Goal: Find specific page/section: Find specific page/section

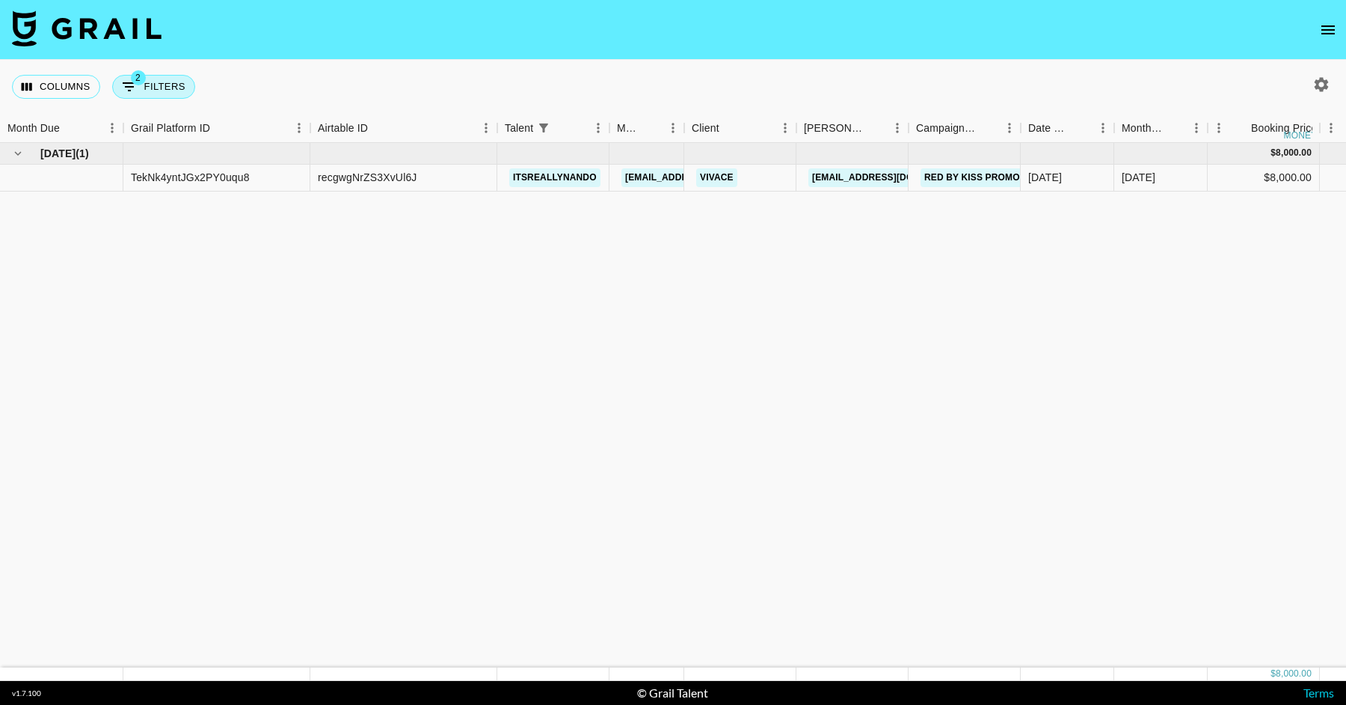
click at [171, 88] on button "2 Filters" at bounding box center [153, 87] width 83 height 24
select select "talentName"
select select "status"
select select "isNotAnyOf"
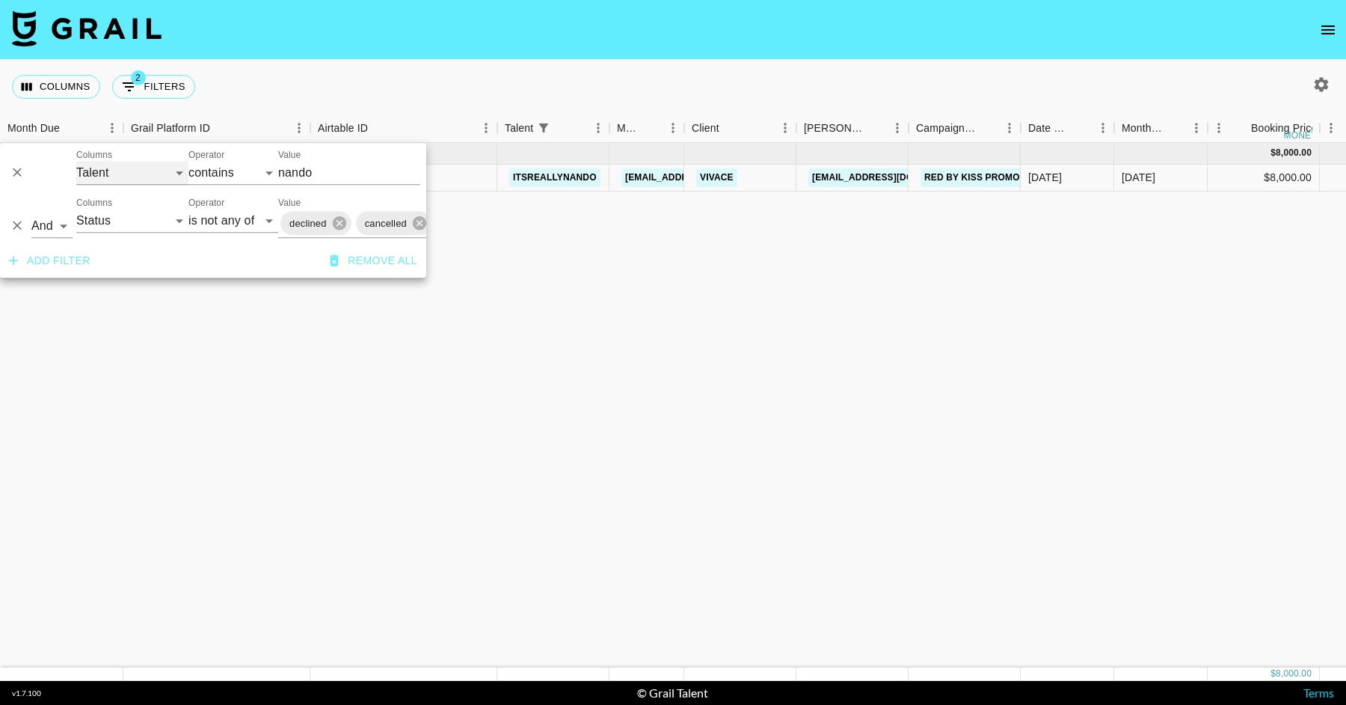
click at [144, 171] on select "Grail Platform ID Airtable ID Talent Manager Client [PERSON_NAME] Campaign (Typ…" at bounding box center [132, 173] width 112 height 24
select select "id"
click at [76, 161] on select "Grail Platform ID Airtable ID Talent Manager Client [PERSON_NAME] Campaign (Typ…" at bounding box center [132, 173] width 112 height 24
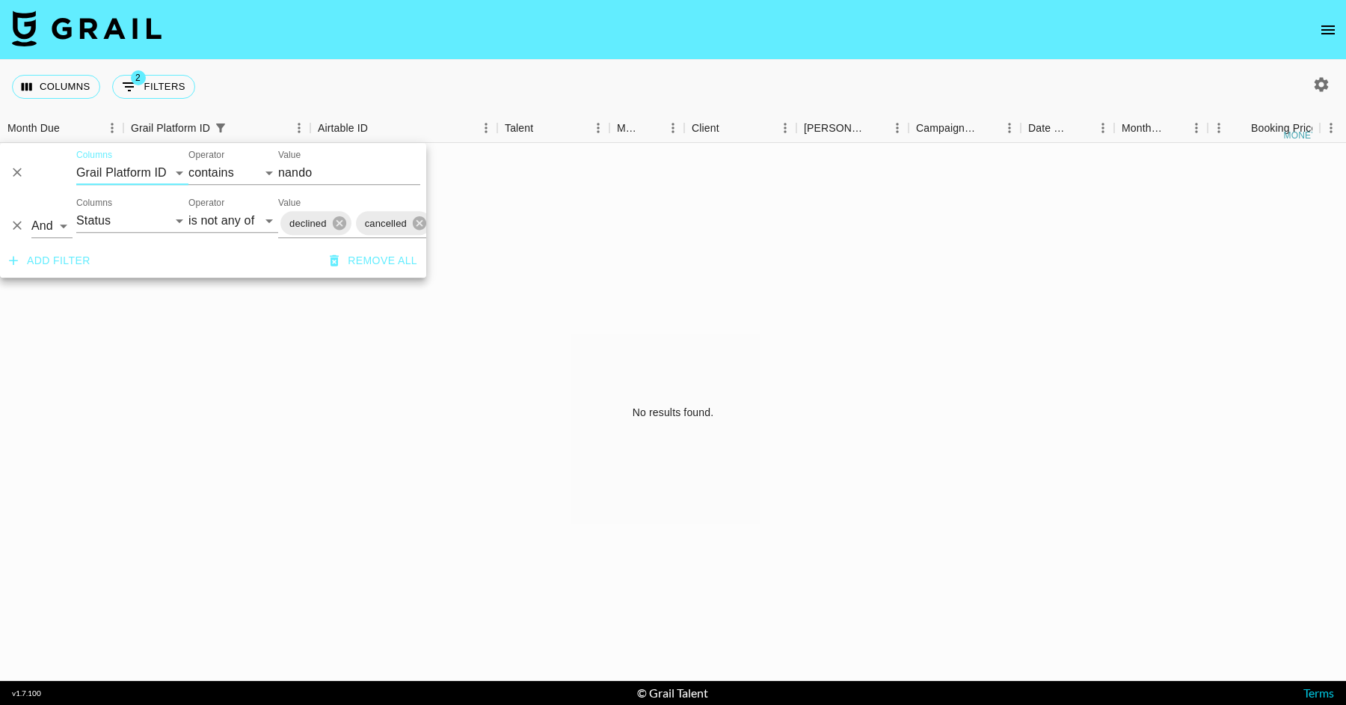
click at [313, 169] on input "nando" at bounding box center [349, 173] width 142 height 24
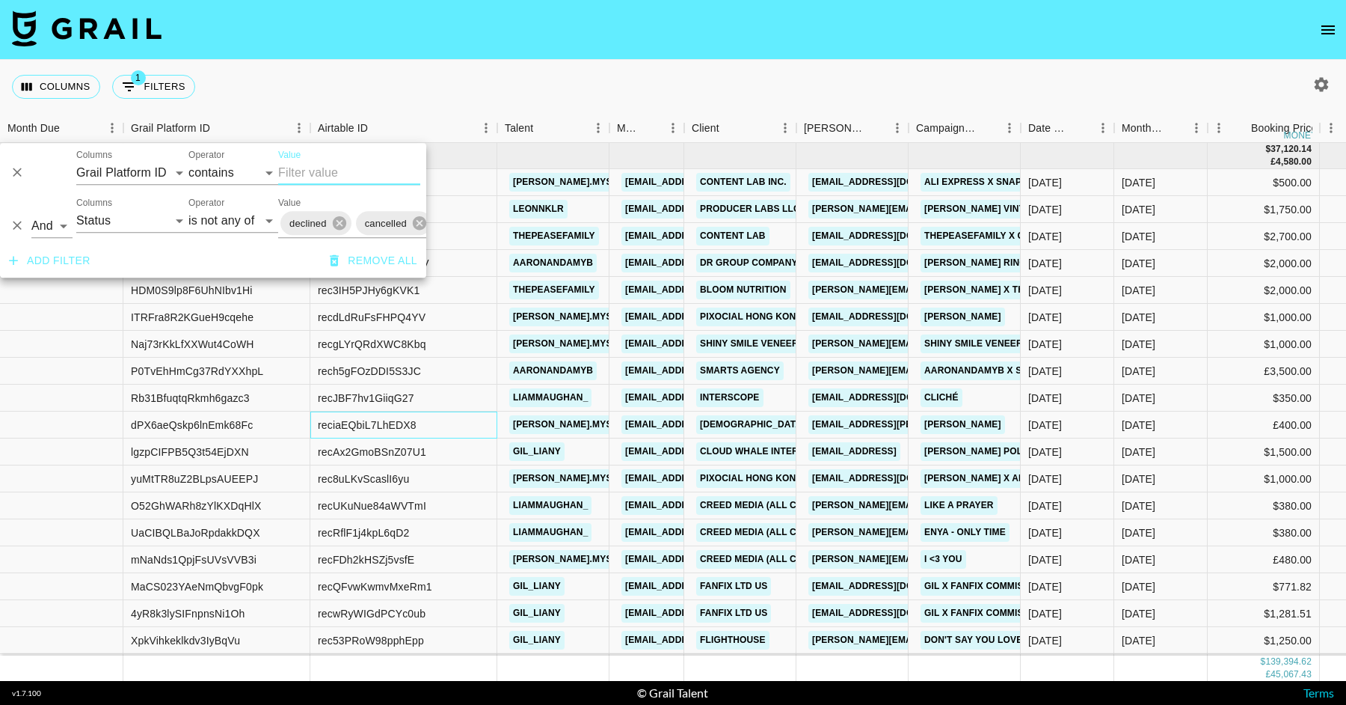
click at [462, 414] on div "reciaEQbiL7LhEDX8" at bounding box center [403, 424] width 187 height 27
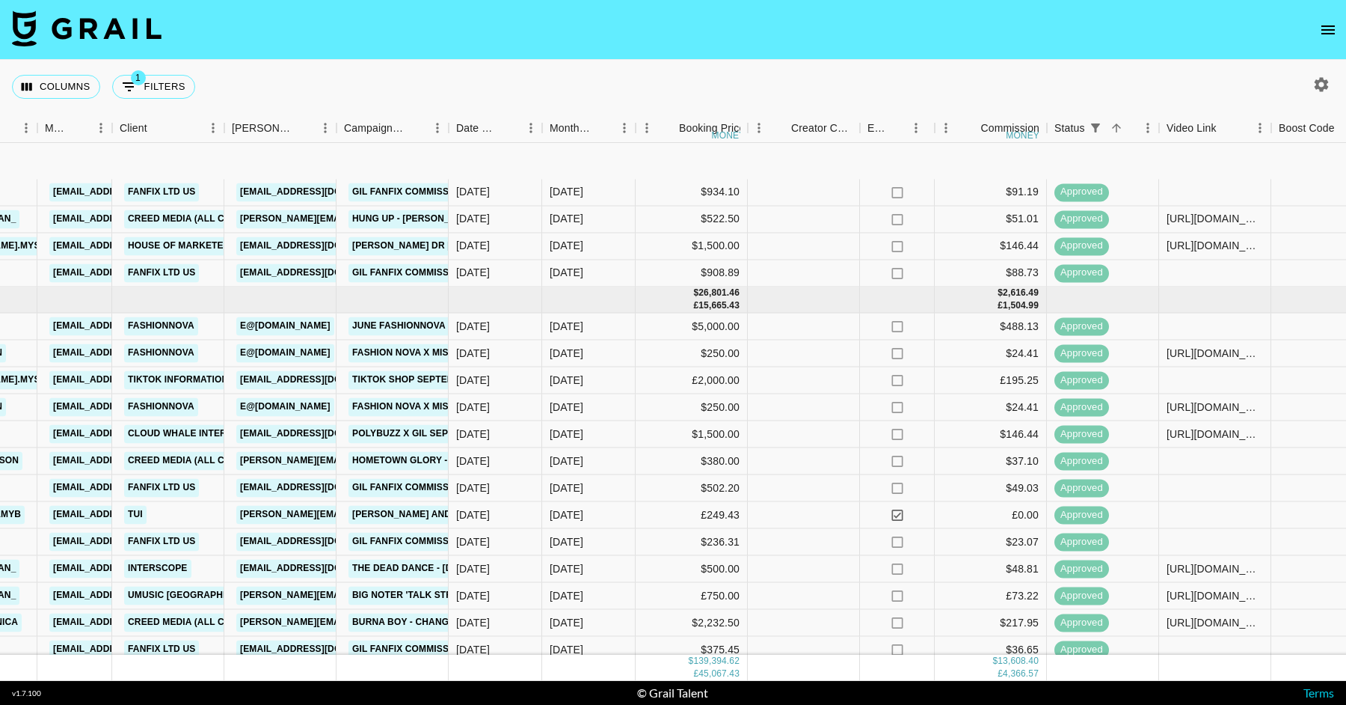
scroll to position [2244, 572]
